Goal: Task Accomplishment & Management: Manage account settings

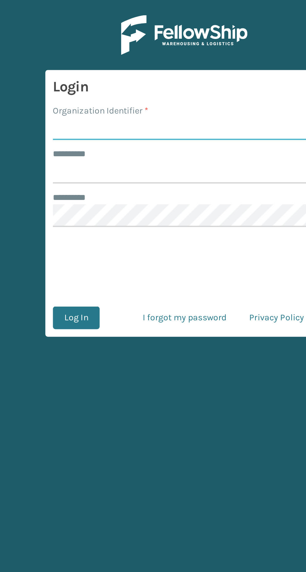
click at [117, 62] on input "Organization Identifier *" at bounding box center [153, 63] width 130 height 11
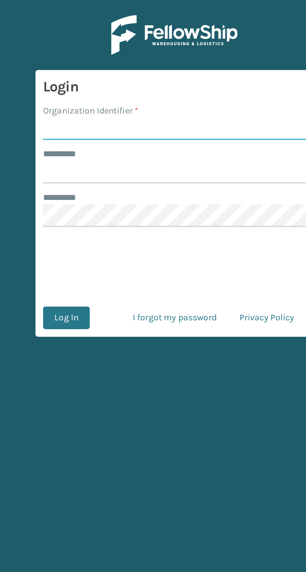
type input "superadminorganization"
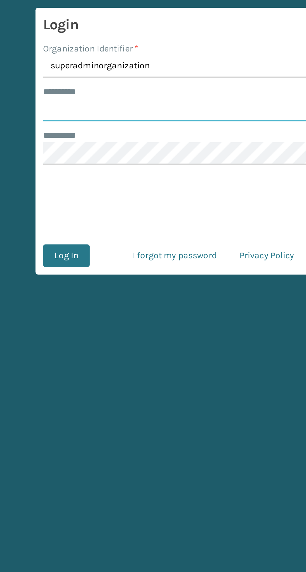
click at [178, 87] on input "******** *" at bounding box center [153, 85] width 130 height 11
type input "*********"
click at [104, 99] on span "*" at bounding box center [104, 97] width 0 height 4
click at [106, 154] on button "Log In" at bounding box center [99, 157] width 23 height 11
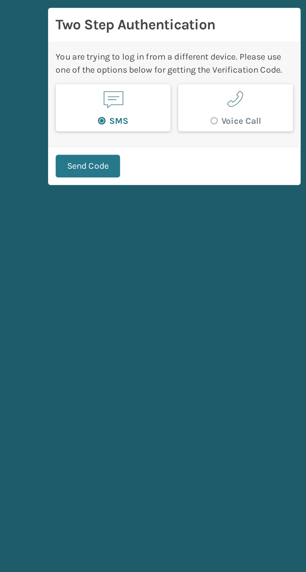
click at [107, 110] on button "Send Code" at bounding box center [110, 112] width 32 height 11
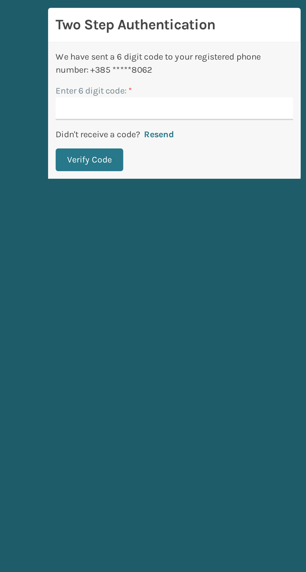
click at [114, 86] on input "Enter 6 digit code: *" at bounding box center [152, 84] width 117 height 11
click at [111, 88] on input "Enter 6 digit code: *" at bounding box center [152, 84] width 117 height 11
type input "103324"
click at [121, 110] on button "Verify Code" at bounding box center [110, 109] width 33 height 11
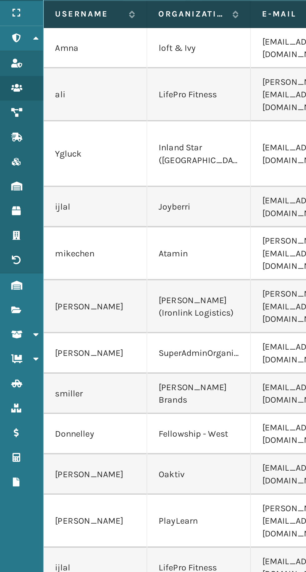
click at [5, 37] on div "Menu" at bounding box center [10, 37] width 21 height 12
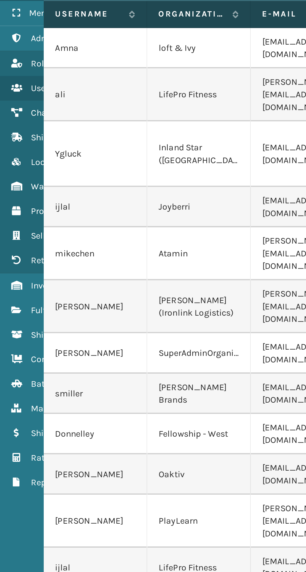
click at [10, 183] on icon at bounding box center [8, 184] width 5 height 4
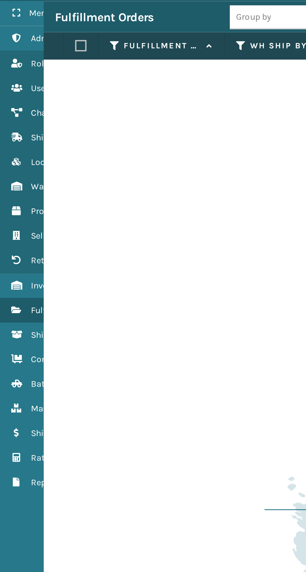
click at [10, 85] on icon at bounding box center [8, 86] width 5 height 4
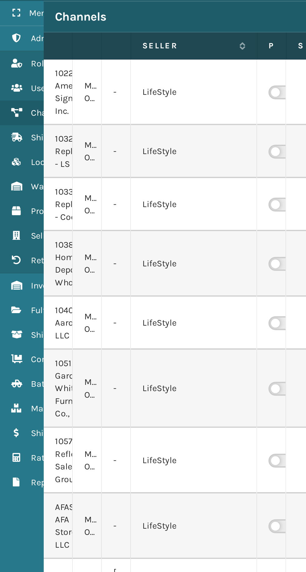
click at [9, 183] on icon at bounding box center [8, 184] width 5 height 4
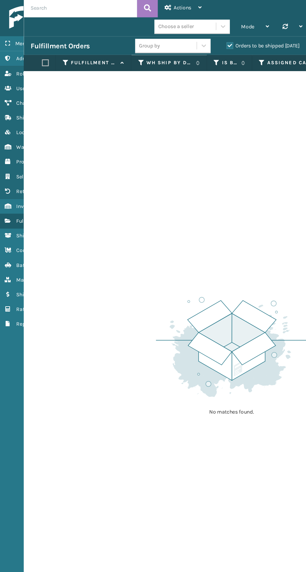
scroll to position [0, 2]
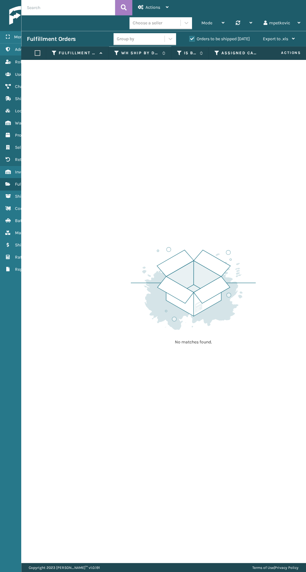
click at [199, 39] on label "Orders to be shipped [DATE]" at bounding box center [219, 39] width 61 height 5
click at [189, 39] on input "Orders to be shipped [DATE]" at bounding box center [189, 38] width 0 height 4
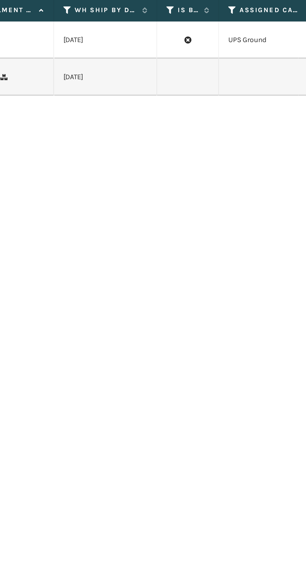
scroll to position [0, 1]
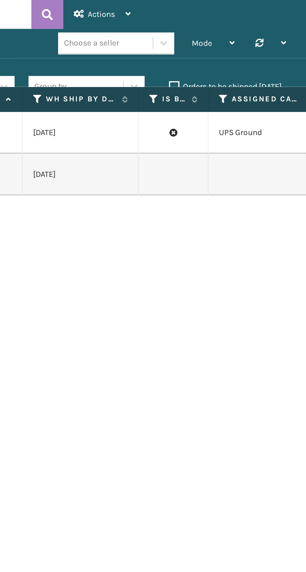
click at [194, 46] on label "Orders to be shipped [DATE]" at bounding box center [219, 46] width 61 height 5
click at [189, 46] on input "Orders to be shipped [DATE]" at bounding box center [189, 45] width 0 height 4
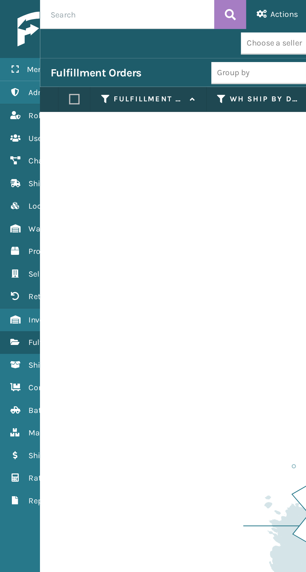
click at [144, 12] on div "Actions" at bounding box center [153, 8] width 31 height 16
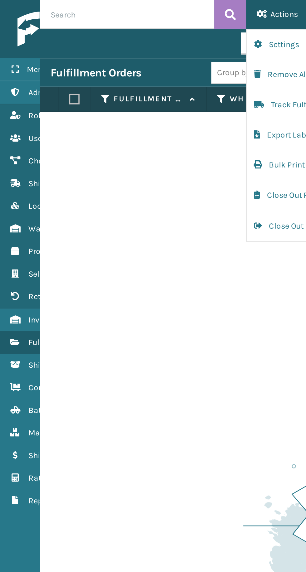
scroll to position [0, 13]
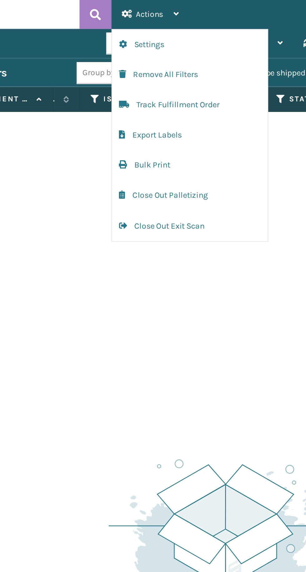
click at [186, 41] on button "Remove All Filters" at bounding box center [175, 40] width 84 height 16
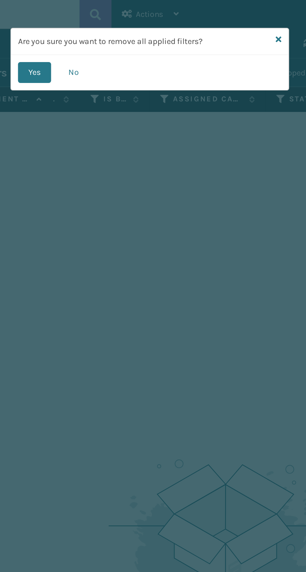
click at [98, 41] on button "Yes" at bounding box center [91, 38] width 18 height 11
